Goal: Information Seeking & Learning: Learn about a topic

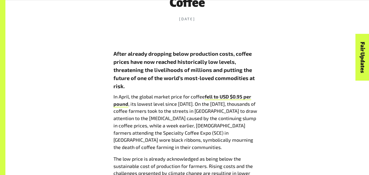
scroll to position [252, 0]
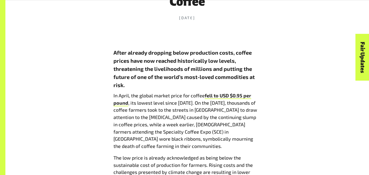
click at [124, 115] on p "In April, the global market price for coffee fell to USD $0.95 per pound , its …" at bounding box center [187, 121] width 148 height 58
click at [120, 102] on link "fell to USD $0.95 per pound" at bounding box center [182, 99] width 138 height 14
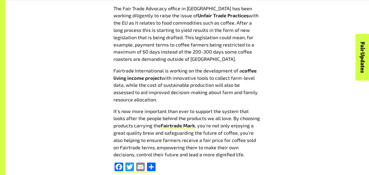
scroll to position [684, 0]
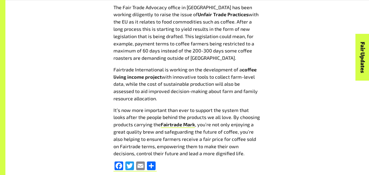
click at [240, 112] on p "It’s now more important than ever to support the system that looks after the pe…" at bounding box center [187, 131] width 148 height 51
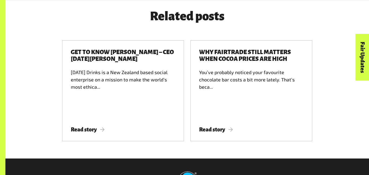
scroll to position [882, 0]
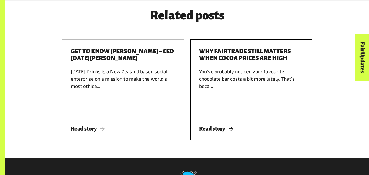
click at [224, 113] on div "You’ve probably noticed your favourite chocolate bar costs a bit more lately. T…" at bounding box center [251, 92] width 105 height 48
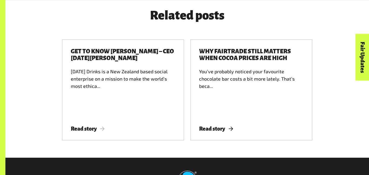
click at [223, 111] on div "You’ve probably noticed your favourite chocolate bar costs a bit more lately. T…" at bounding box center [251, 92] width 105 height 48
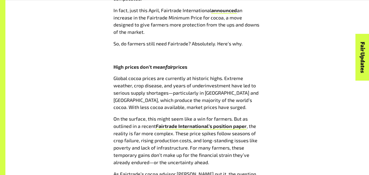
scroll to position [342, 0]
click at [177, 67] on span "prices" at bounding box center [180, 66] width 14 height 6
click at [177, 63] on span "prices" at bounding box center [180, 66] width 14 height 6
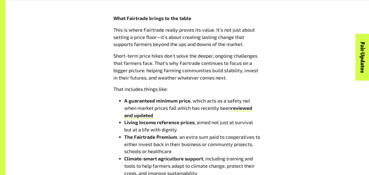
scroll to position [585, 0]
